Goal: Task Accomplishment & Management: Manage account settings

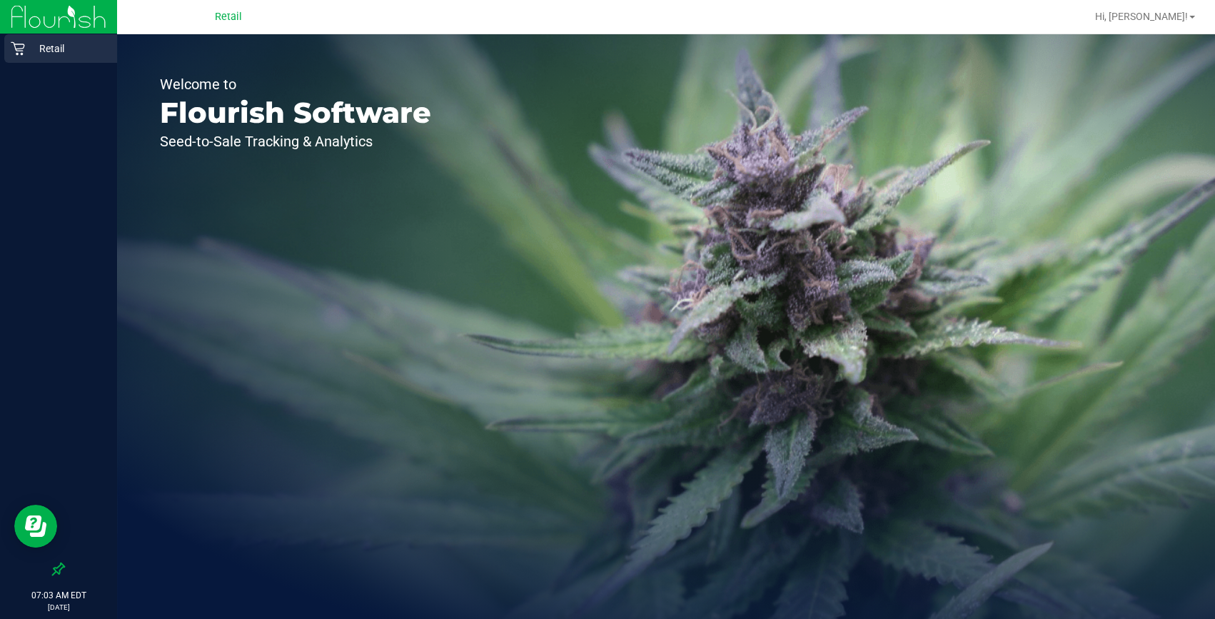
click at [59, 50] on p "Retail" at bounding box center [68, 48] width 86 height 17
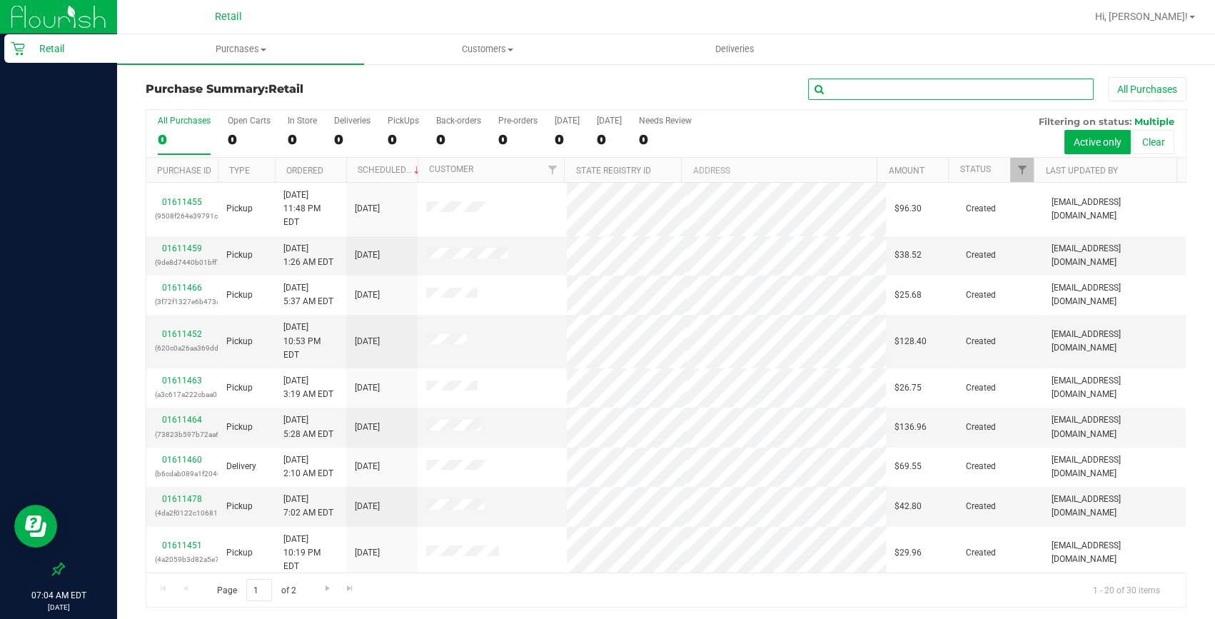
click at [873, 88] on input "text" at bounding box center [951, 89] width 286 height 21
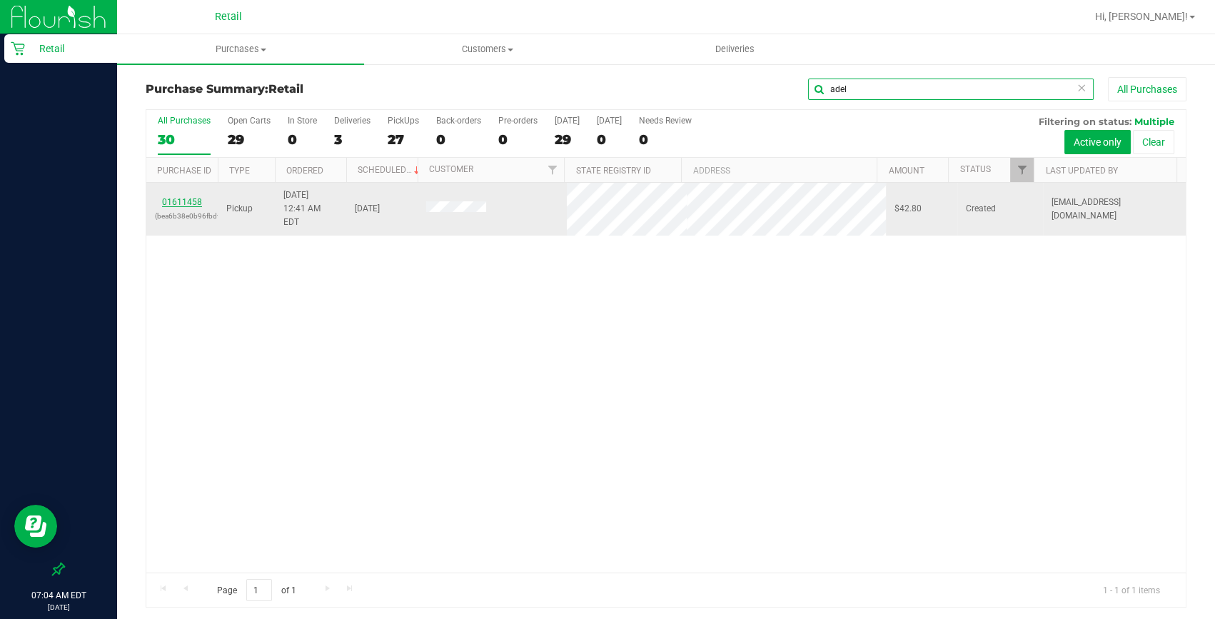
type input "adel"
click at [184, 197] on link "01611458" at bounding box center [182, 202] width 40 height 10
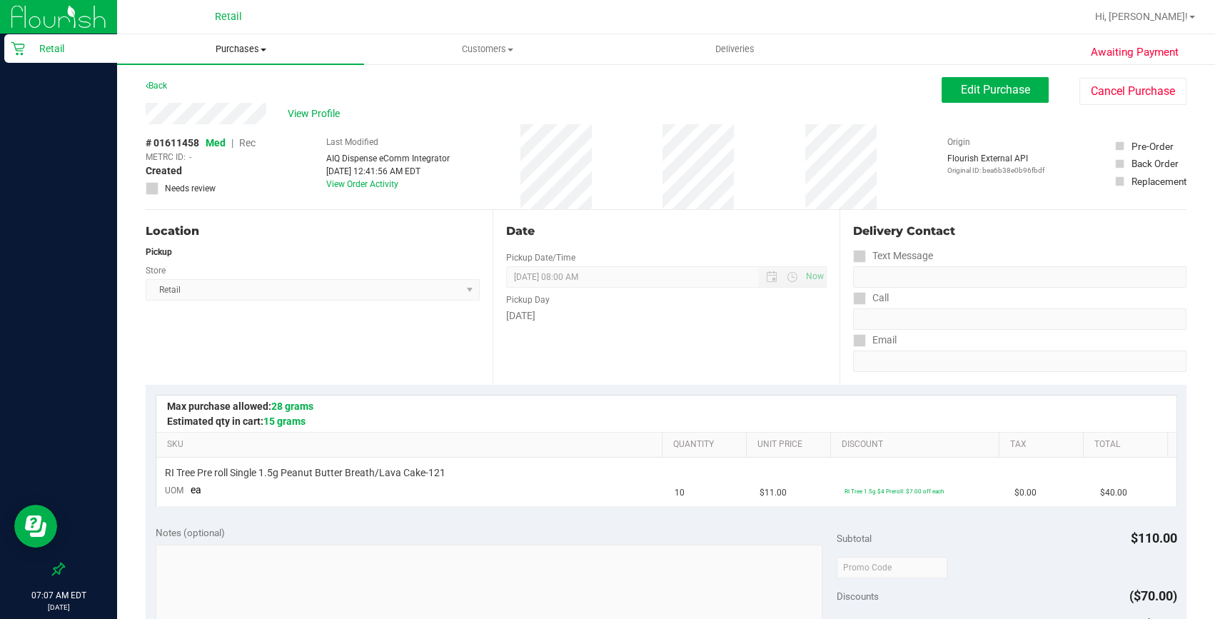
click at [236, 48] on span "Purchases" at bounding box center [240, 49] width 247 height 13
click at [218, 78] on li "Summary of purchases" at bounding box center [240, 86] width 247 height 17
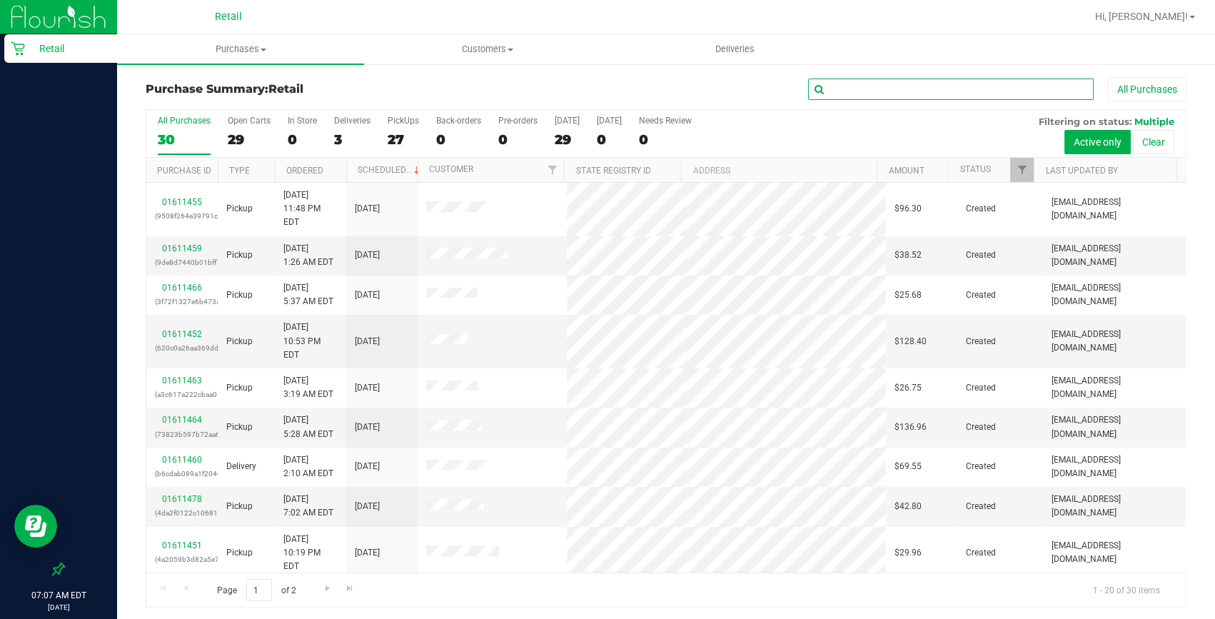
click at [914, 90] on input "text" at bounding box center [951, 89] width 286 height 21
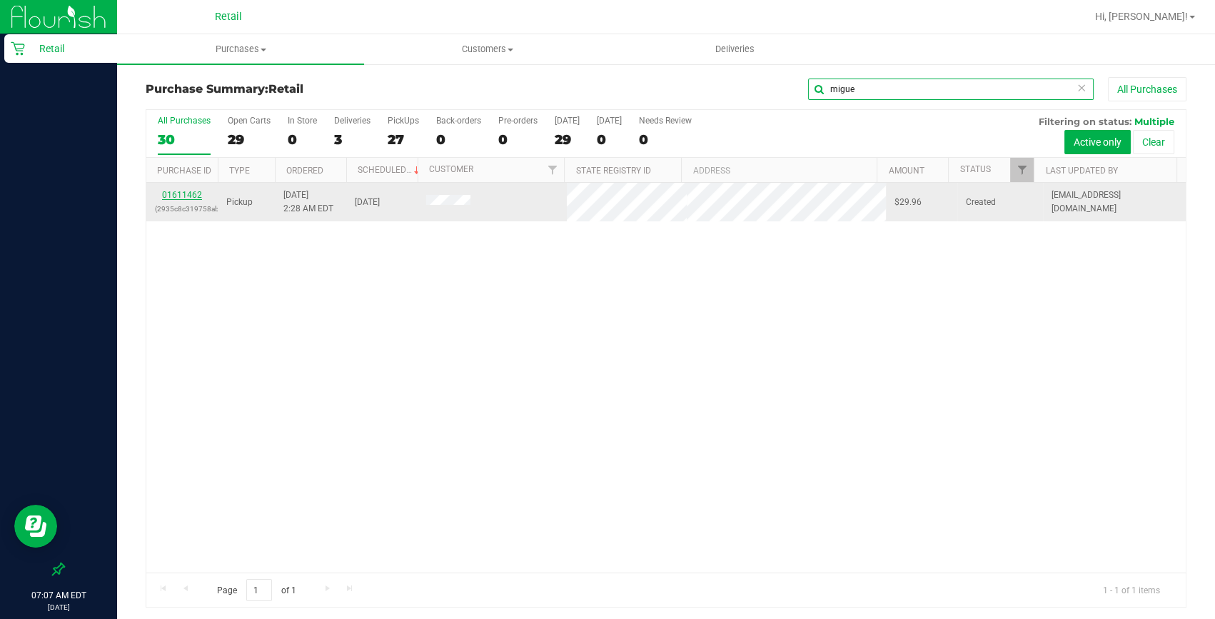
type input "migue"
click at [179, 196] on link "01611462" at bounding box center [182, 195] width 40 height 10
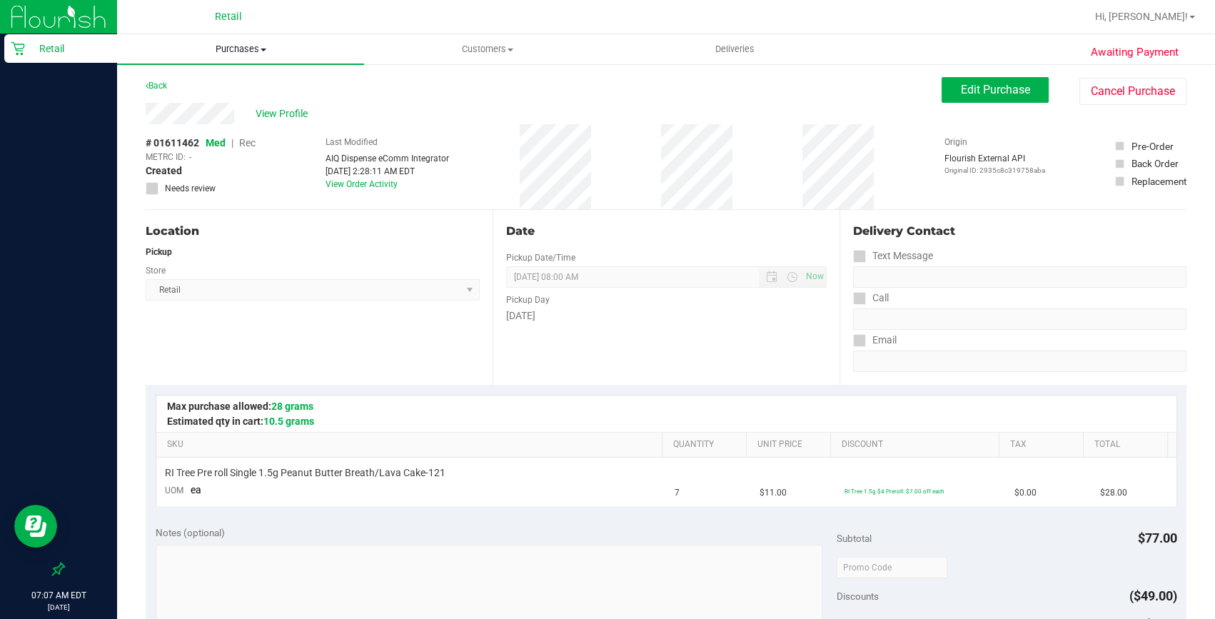
click at [253, 57] on uib-tab-heading "Purchases Summary of purchases Fulfillment All purchases" at bounding box center [240, 49] width 247 height 30
click at [231, 90] on span "Summary of purchases" at bounding box center [190, 86] width 146 height 12
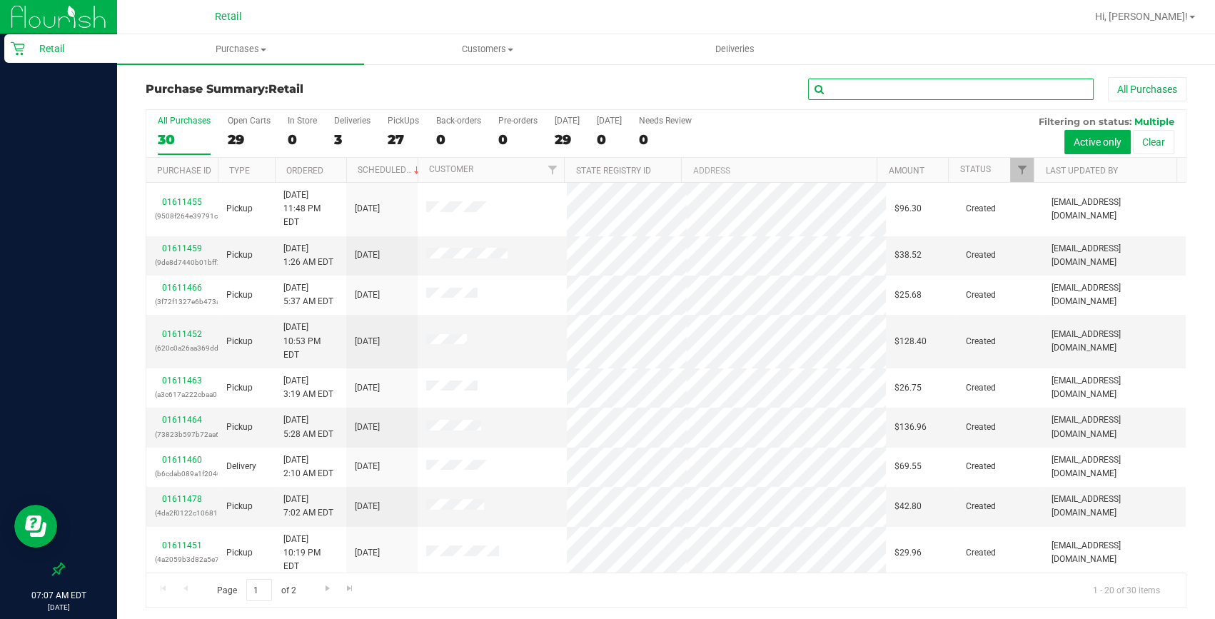
click at [905, 96] on input "text" at bounding box center [951, 89] width 286 height 21
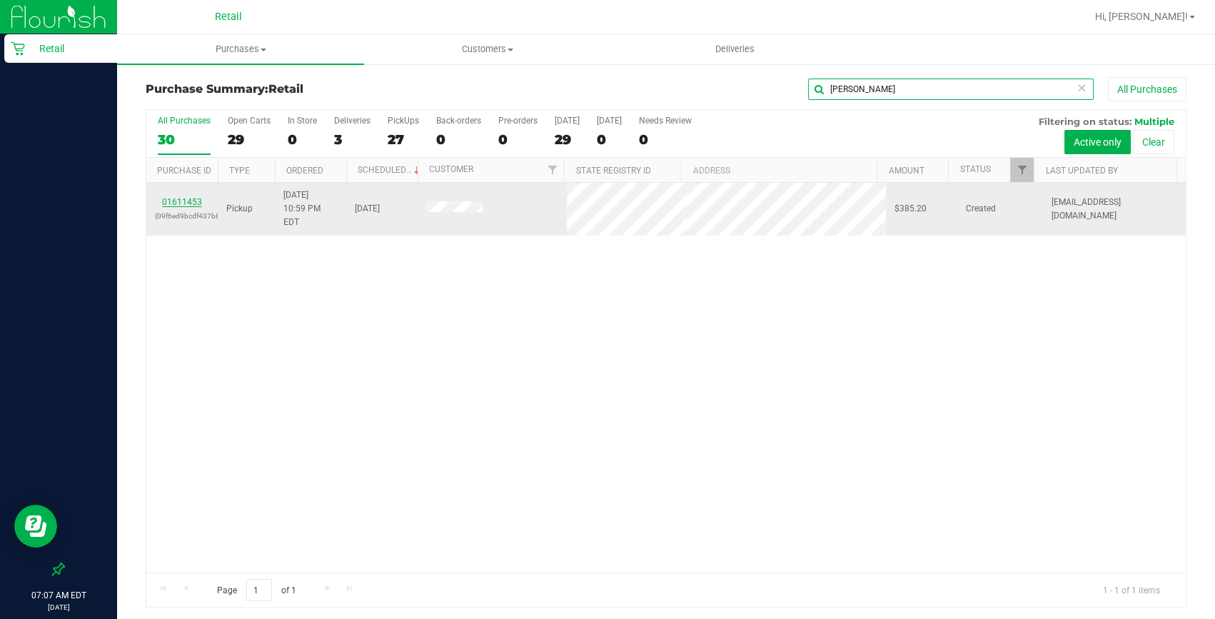
type input "[PERSON_NAME]"
click at [180, 199] on link "01611453" at bounding box center [182, 202] width 40 height 10
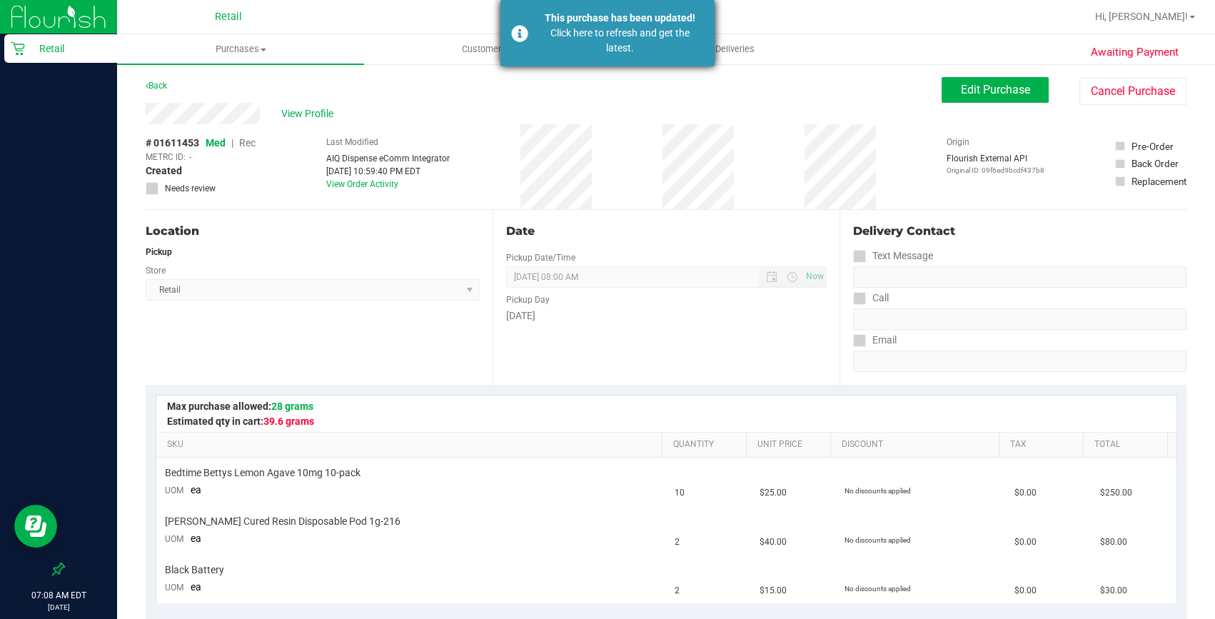
click at [617, 55] on div "Click here to refresh and get the latest." at bounding box center [620, 41] width 168 height 30
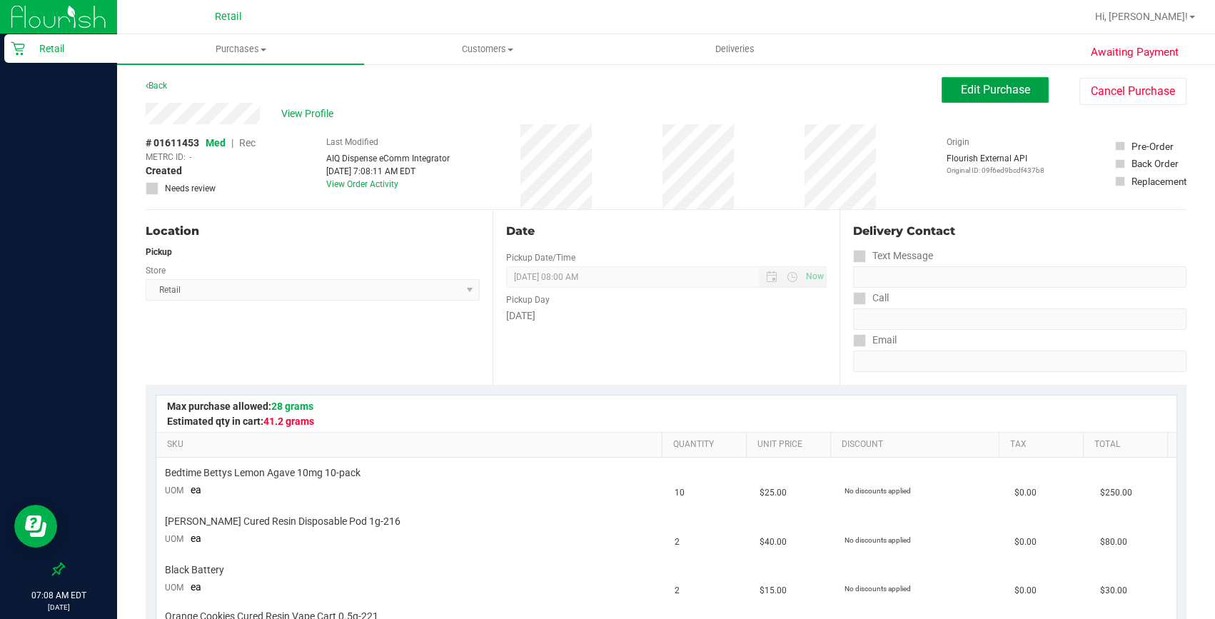
click at [974, 80] on button "Edit Purchase" at bounding box center [995, 90] width 107 height 26
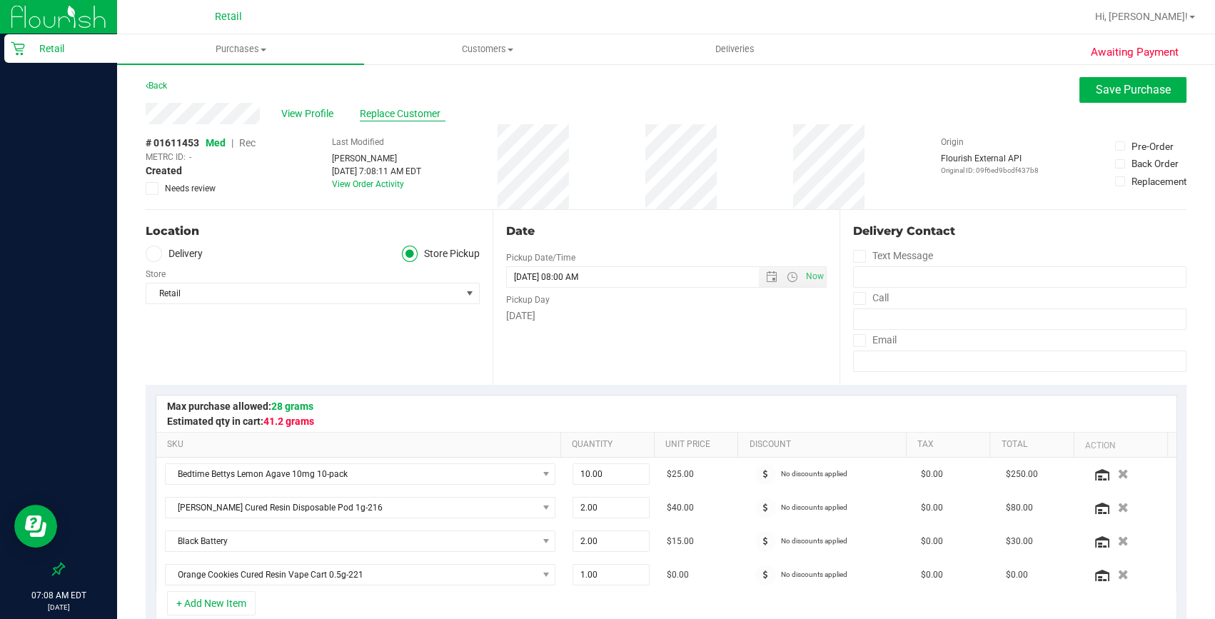
click at [382, 111] on span "Replace Customer" at bounding box center [403, 113] width 86 height 15
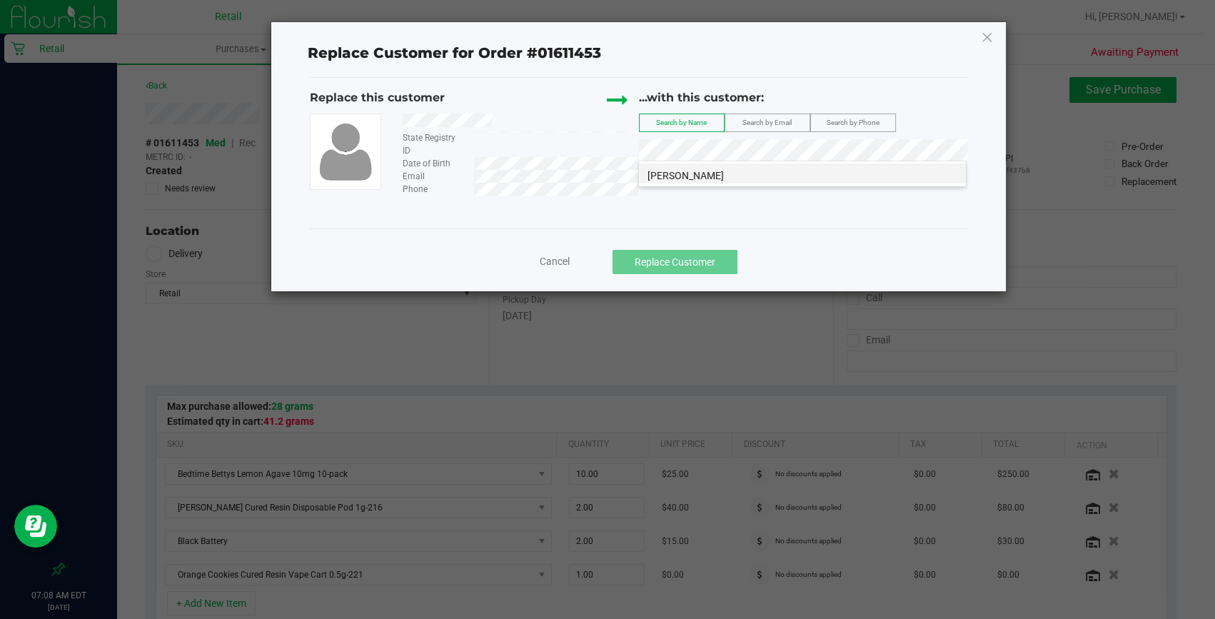
click at [701, 179] on span "[PERSON_NAME]" at bounding box center [686, 175] width 76 height 11
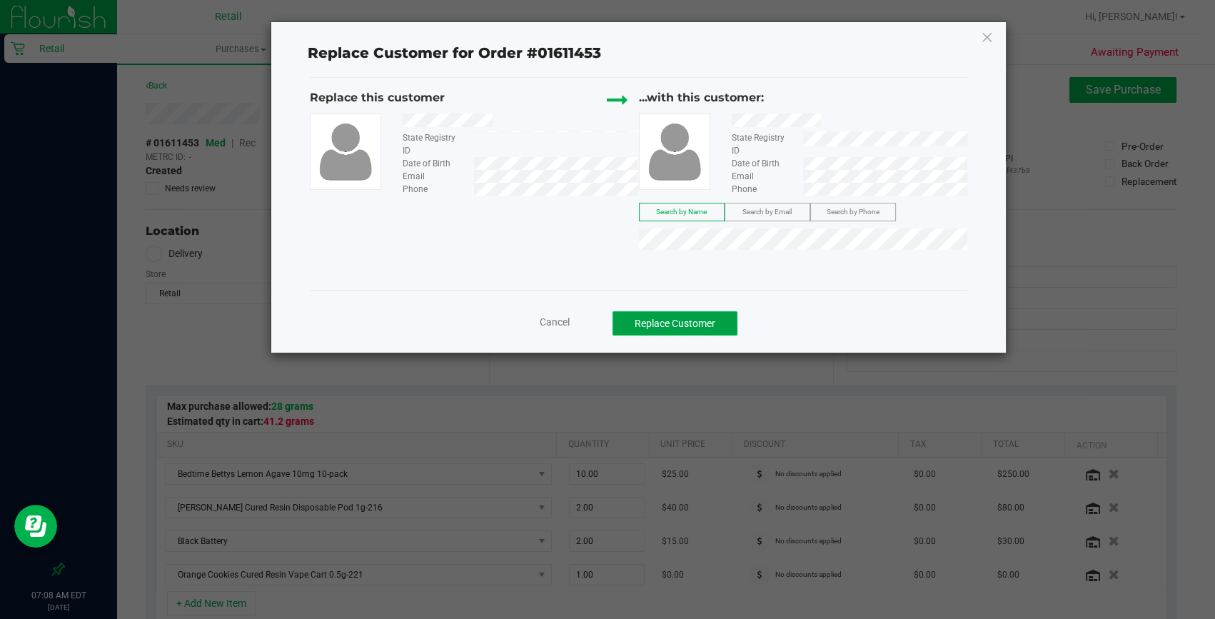
click at [692, 319] on button "Replace Customer" at bounding box center [675, 323] width 125 height 24
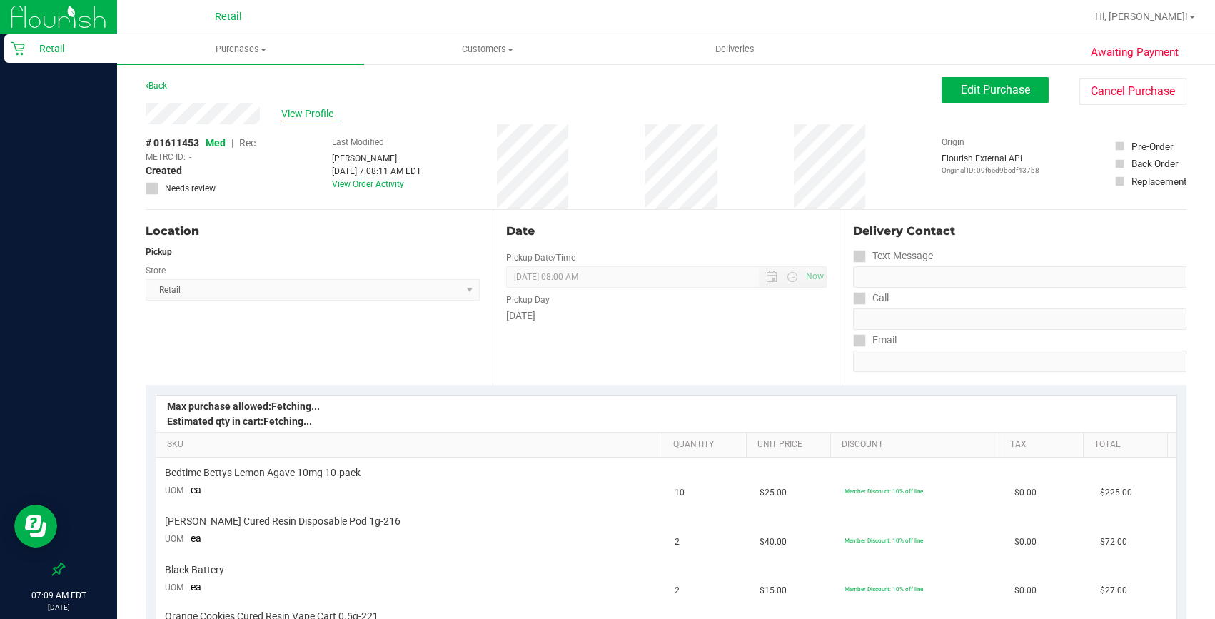
click at [311, 116] on span "View Profile" at bounding box center [309, 113] width 57 height 15
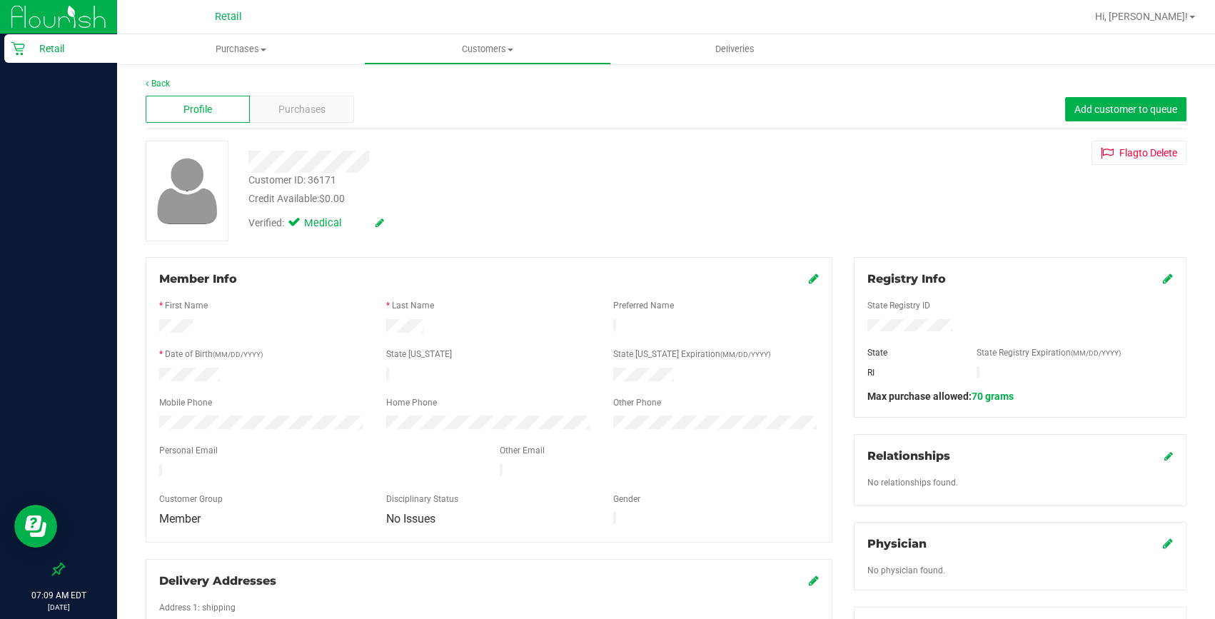
click at [809, 277] on icon at bounding box center [814, 278] width 10 height 11
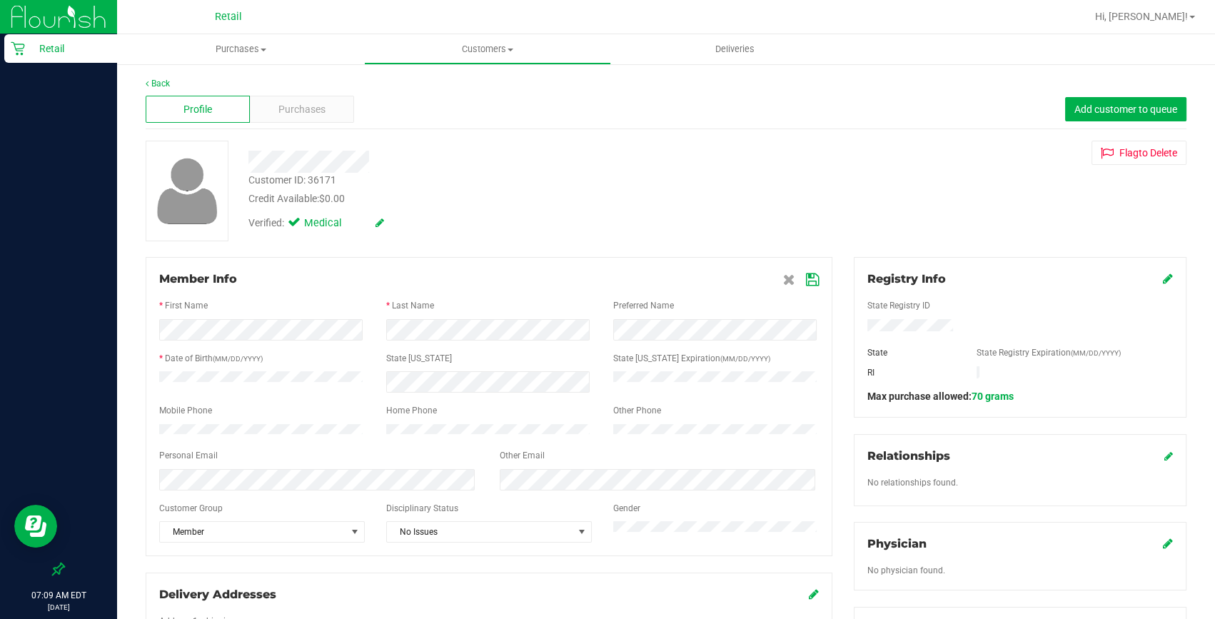
click at [807, 276] on icon at bounding box center [812, 279] width 13 height 11
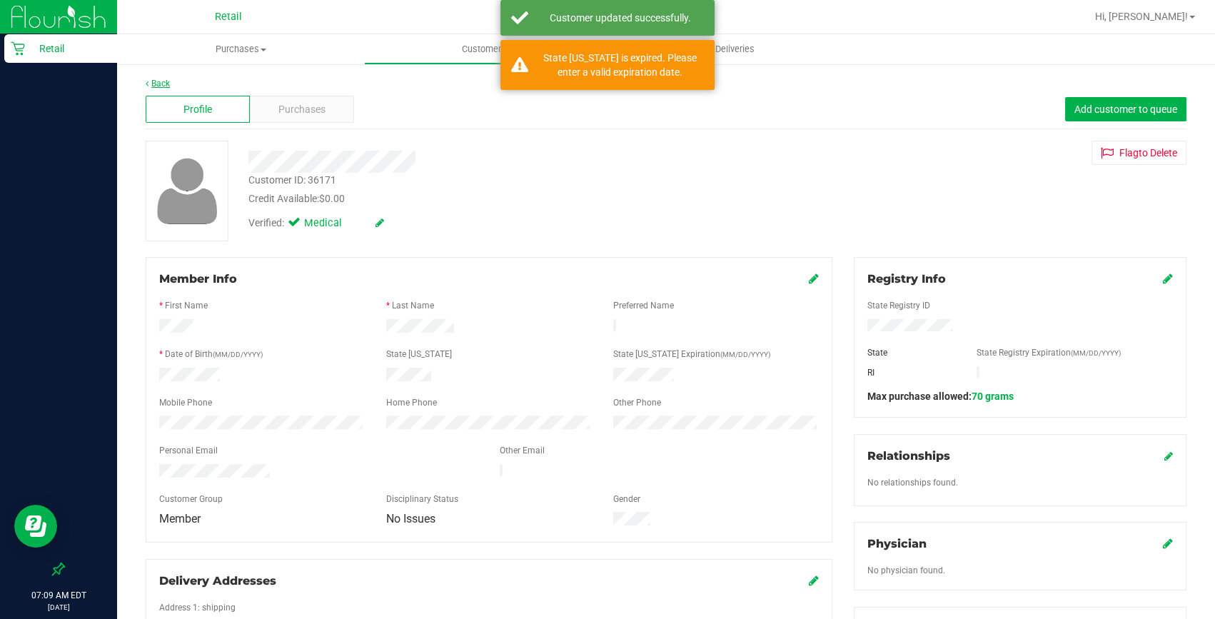
click at [164, 83] on link "Back" at bounding box center [158, 84] width 24 height 10
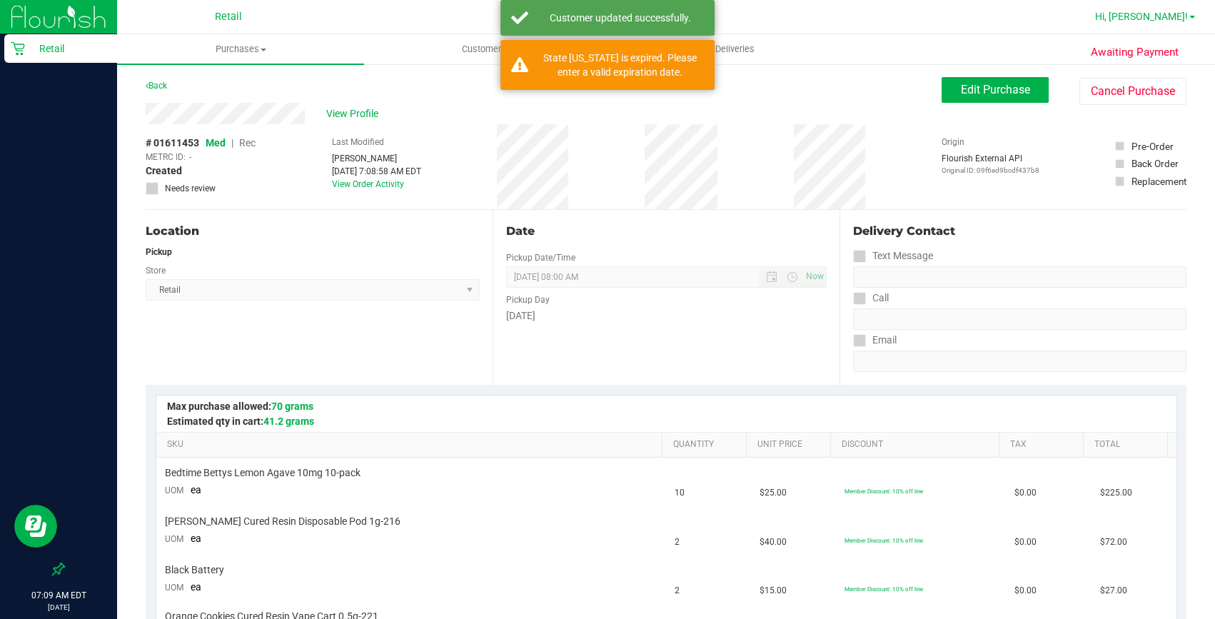
click at [1177, 18] on span "Hi, [PERSON_NAME]!" at bounding box center [1141, 16] width 93 height 11
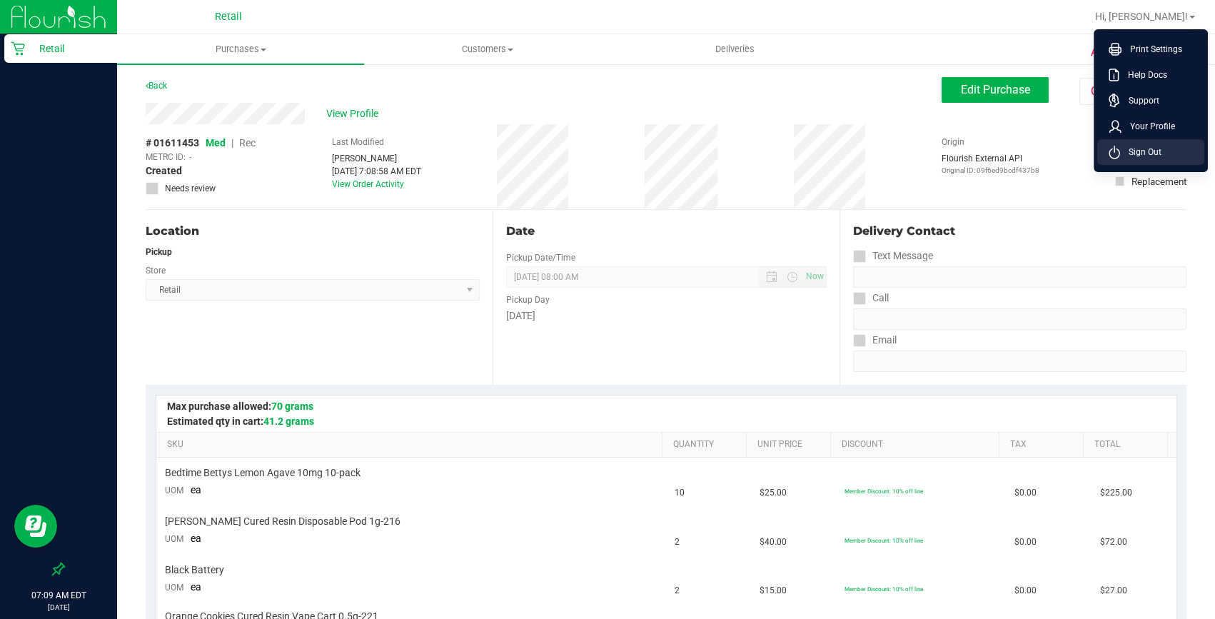
click at [1162, 144] on li "Sign Out" at bounding box center [1150, 152] width 107 height 26
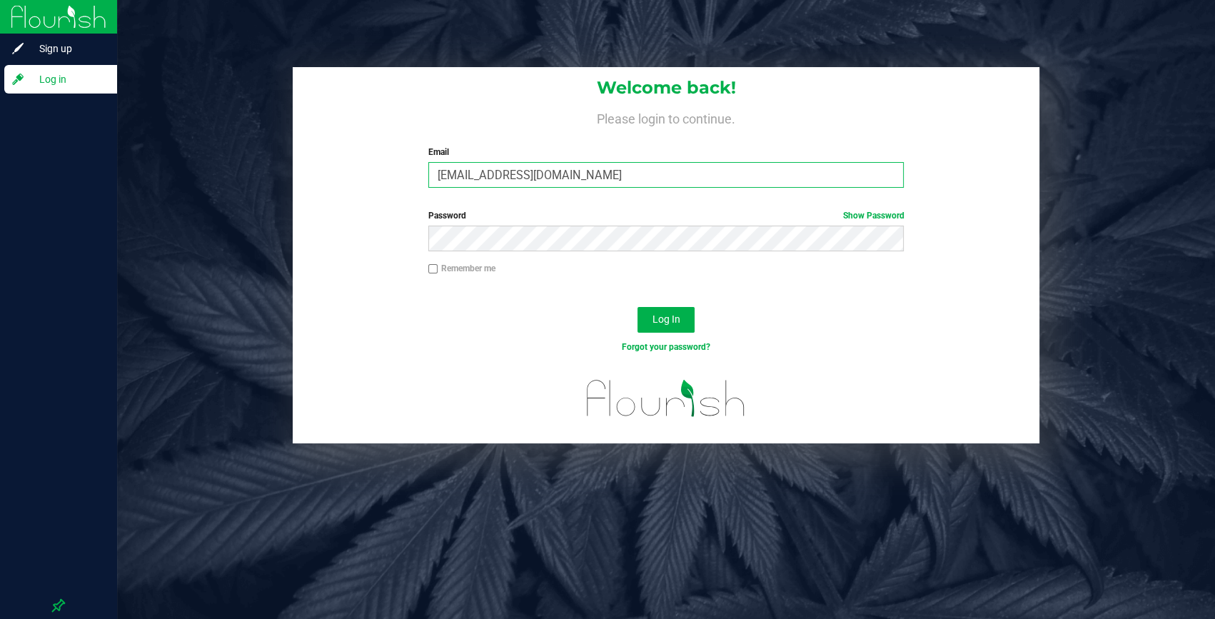
click at [517, 171] on input "[EMAIL_ADDRESS][DOMAIN_NAME]" at bounding box center [666, 175] width 476 height 26
type input "[EMAIL_ADDRESS][DOMAIN_NAME]"
click at [673, 318] on span "Log In" at bounding box center [666, 318] width 28 height 11
